Goal: Obtain resource: Download file/media

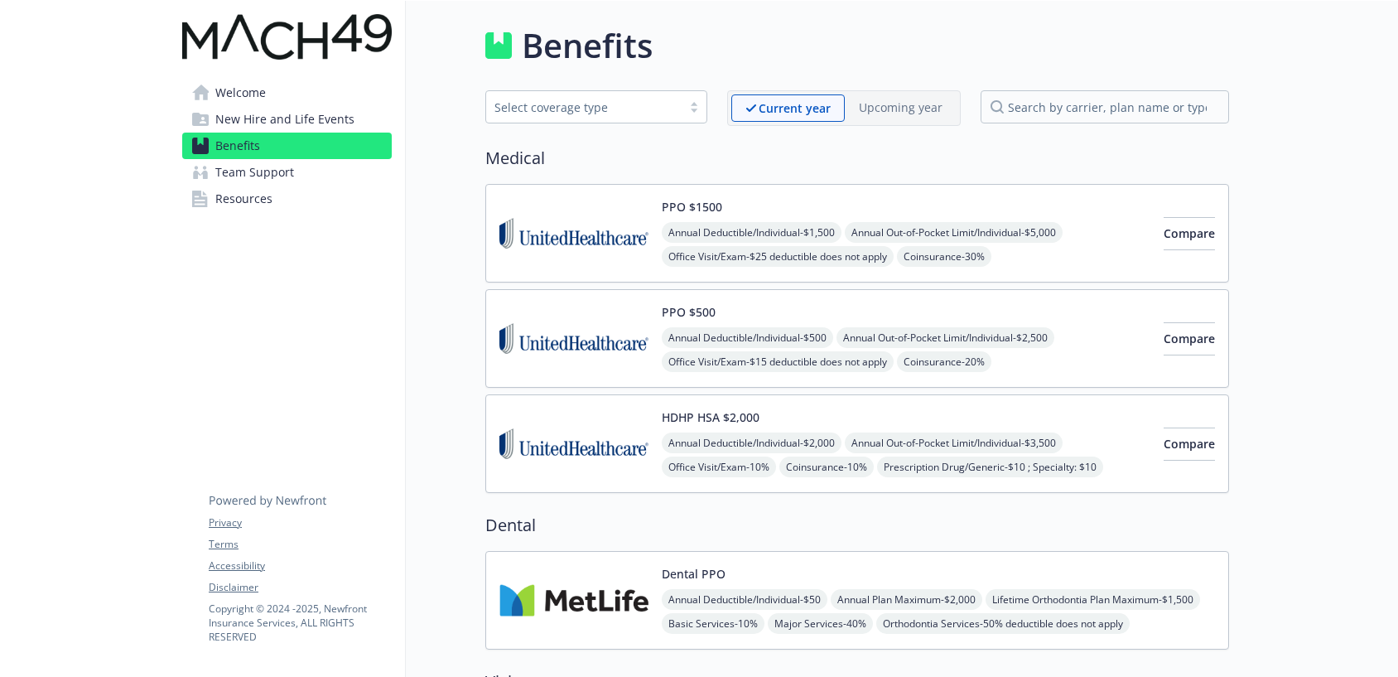
scroll to position [1990, 0]
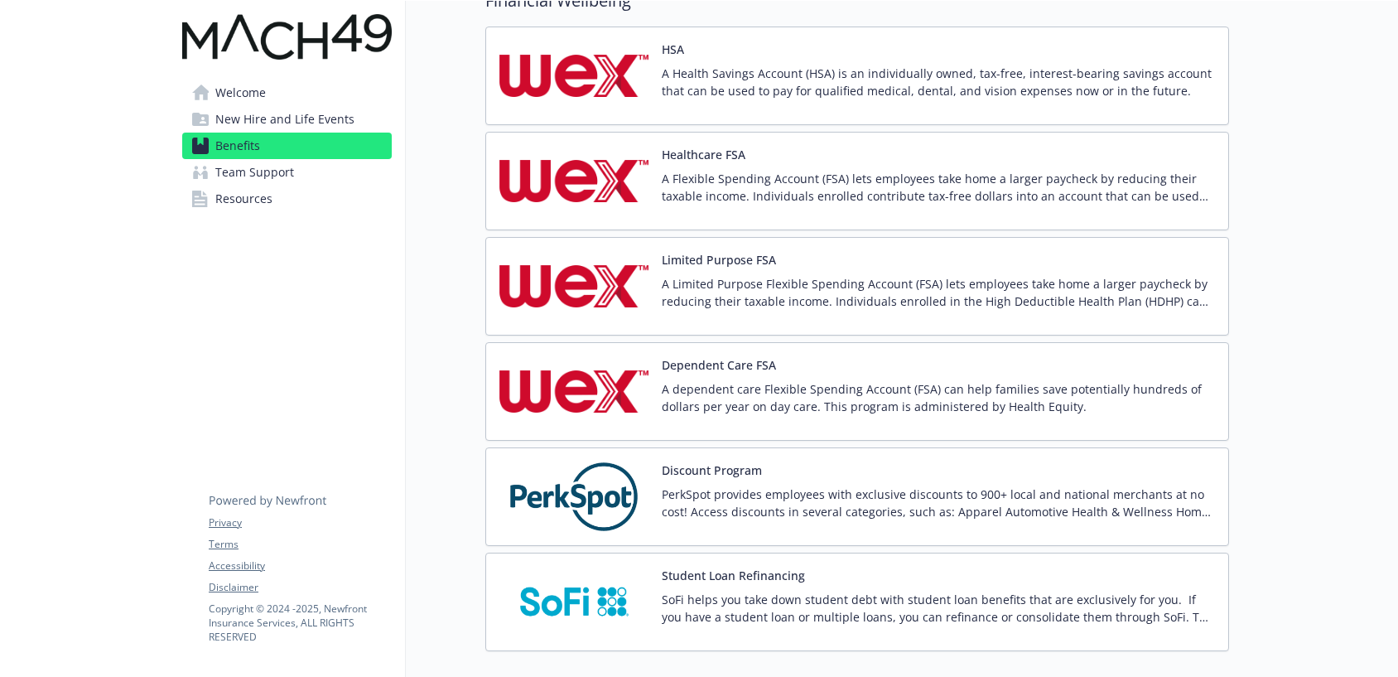
click at [286, 113] on span "New Hire and Life Events" at bounding box center [284, 119] width 139 height 27
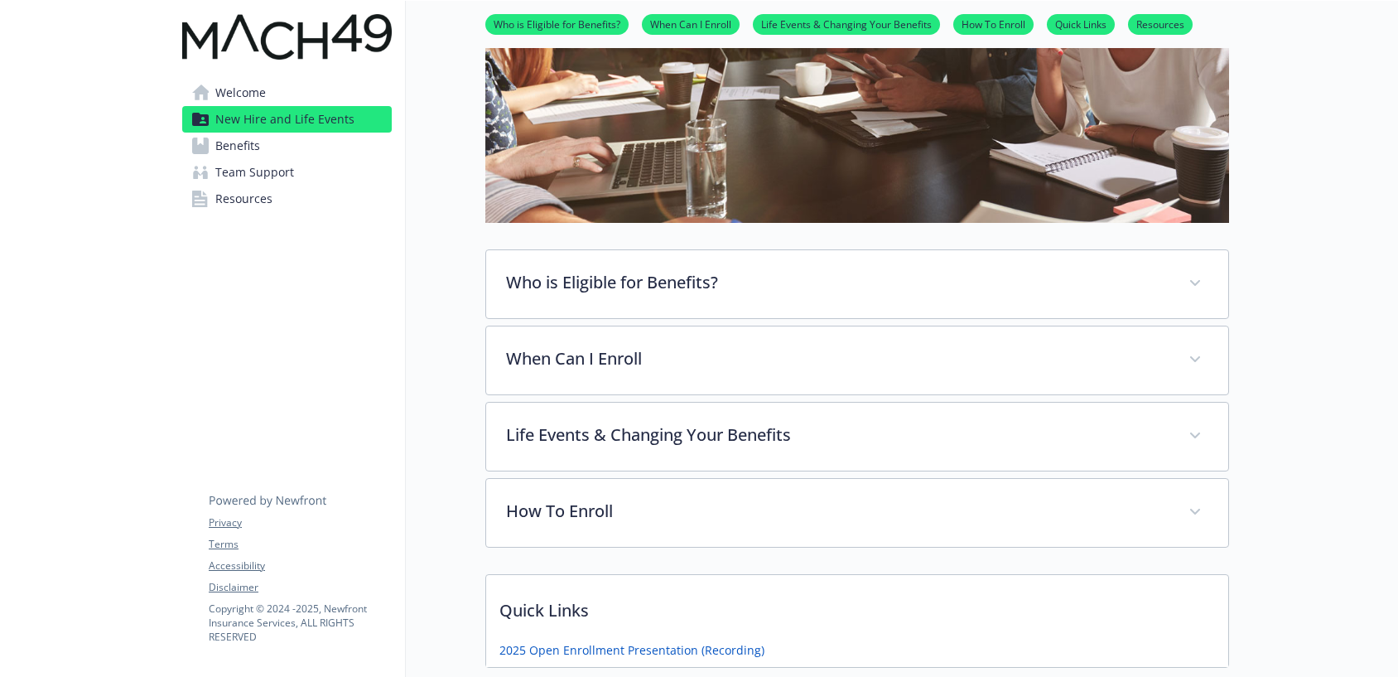
scroll to position [667, 0]
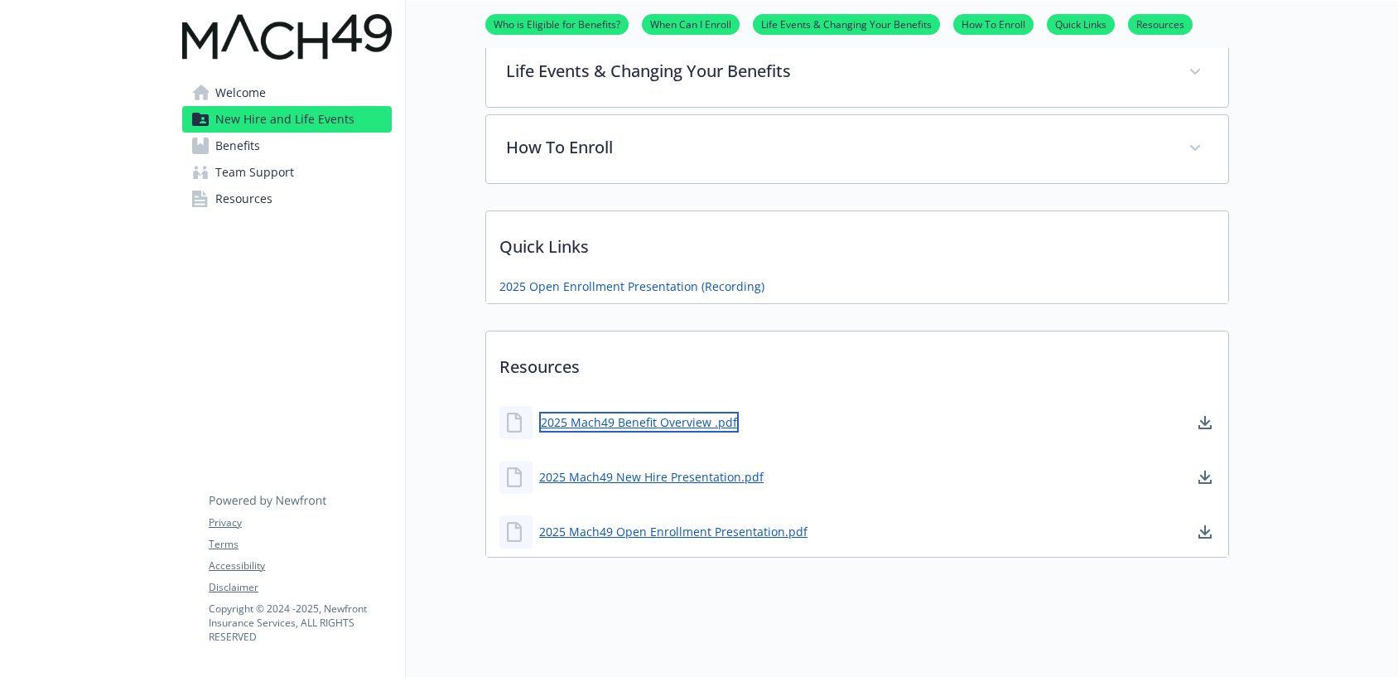
click at [702, 413] on link "2025 Mach49 Benefit Overview .pdf" at bounding box center [639, 422] width 200 height 21
click at [372, 413] on div "Welcome New Hire and Life Events Benefits Team Support Resources Privacy Terms …" at bounding box center [287, 11] width 237 height 1330
